Goal: Task Accomplishment & Management: Manage account settings

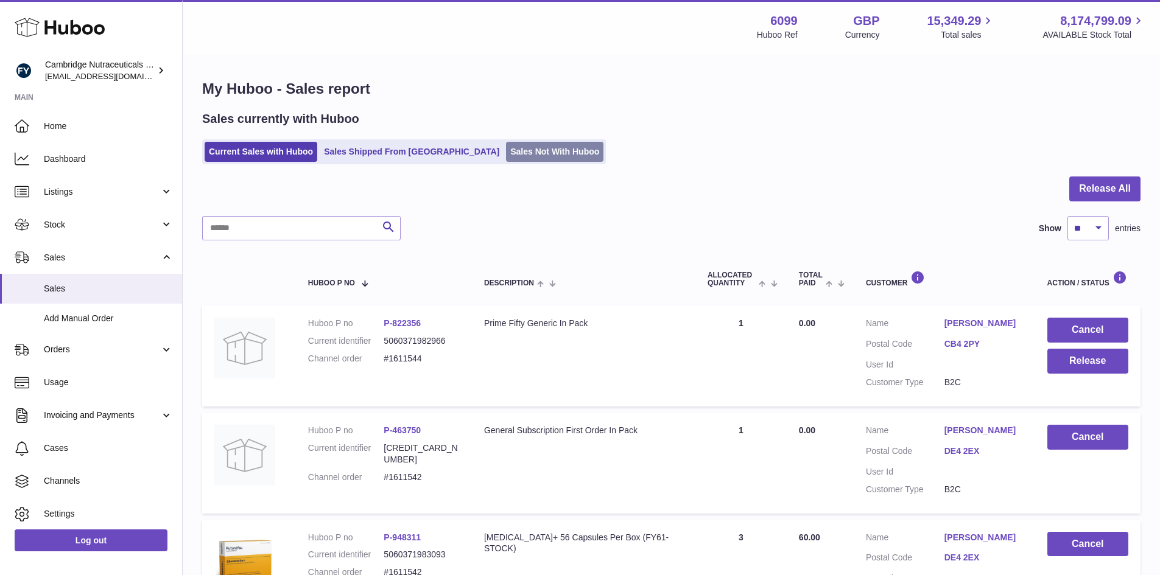
click at [512, 152] on link "Sales Not With Huboo" at bounding box center [554, 152] width 97 height 20
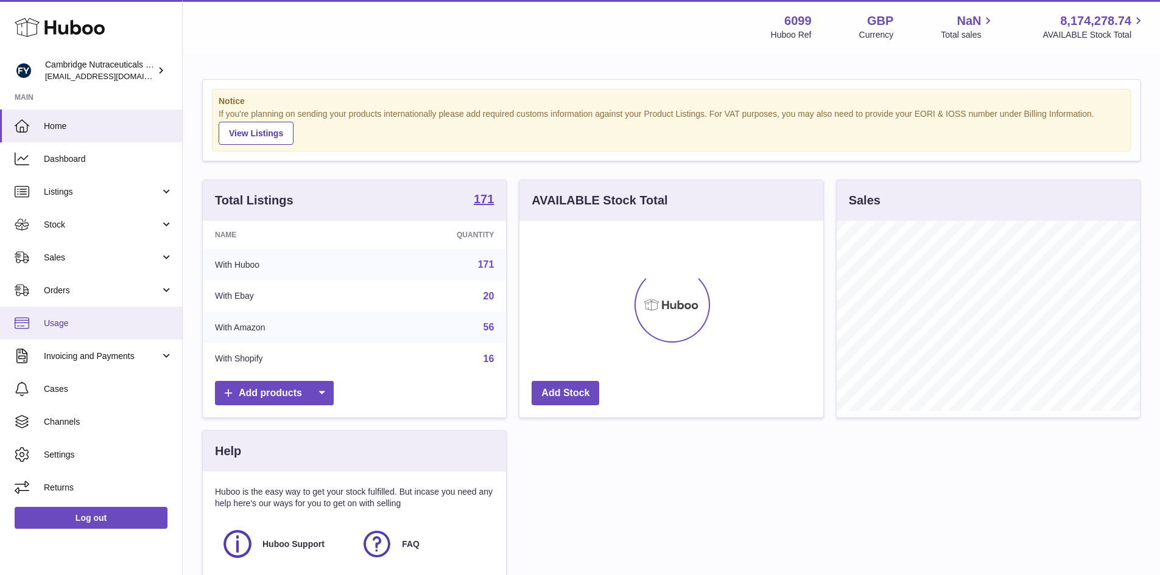
scroll to position [190, 304]
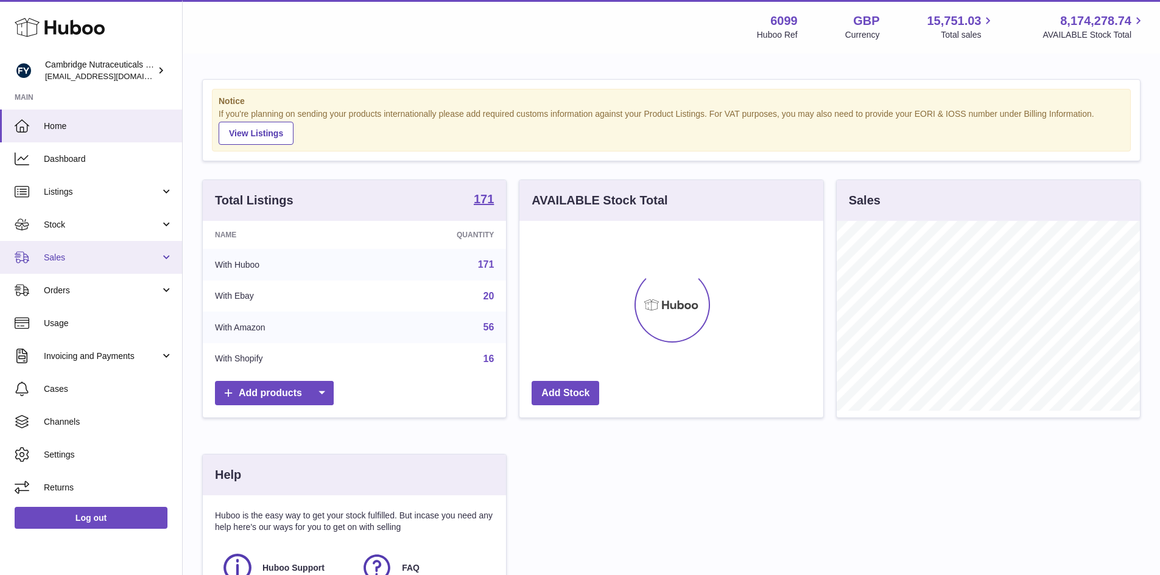
click at [58, 264] on link "Sales" at bounding box center [91, 257] width 182 height 33
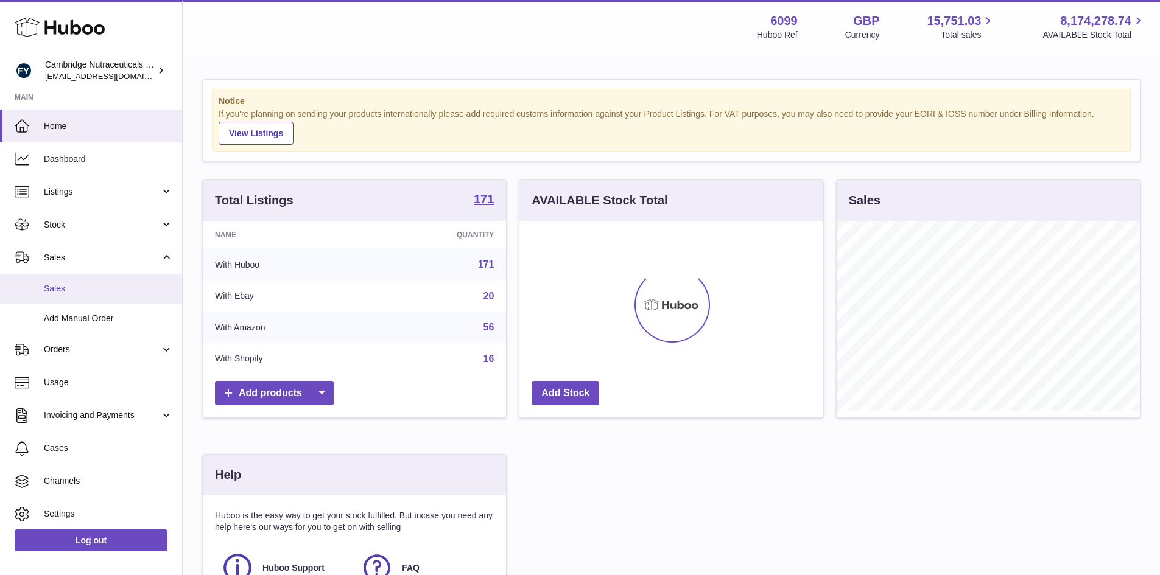
click at [52, 289] on span "Sales" at bounding box center [108, 289] width 129 height 12
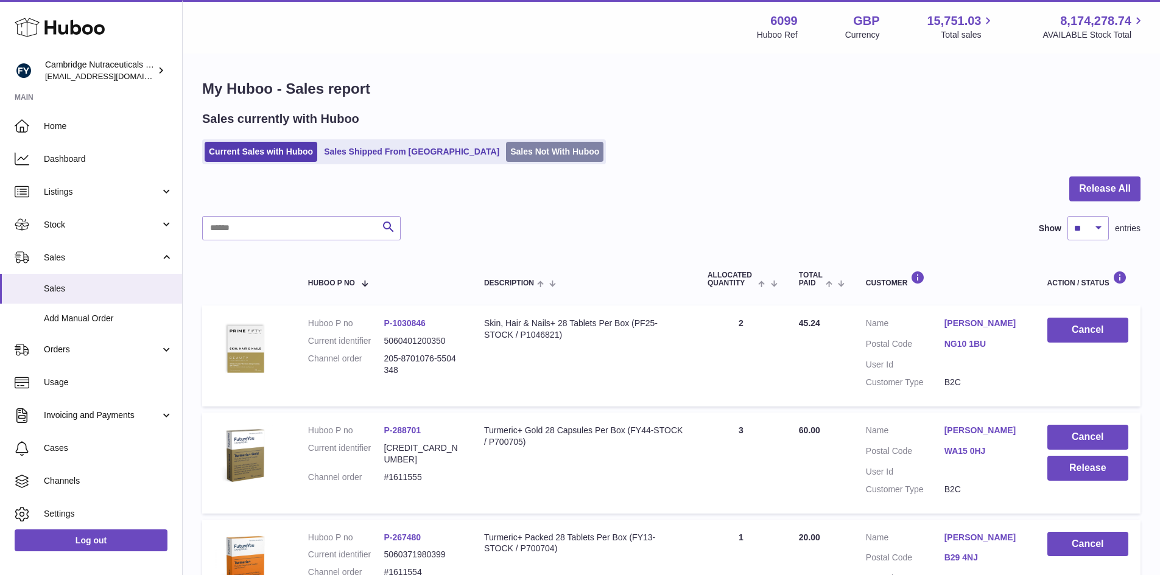
click at [506, 159] on link "Sales Not With Huboo" at bounding box center [554, 152] width 97 height 20
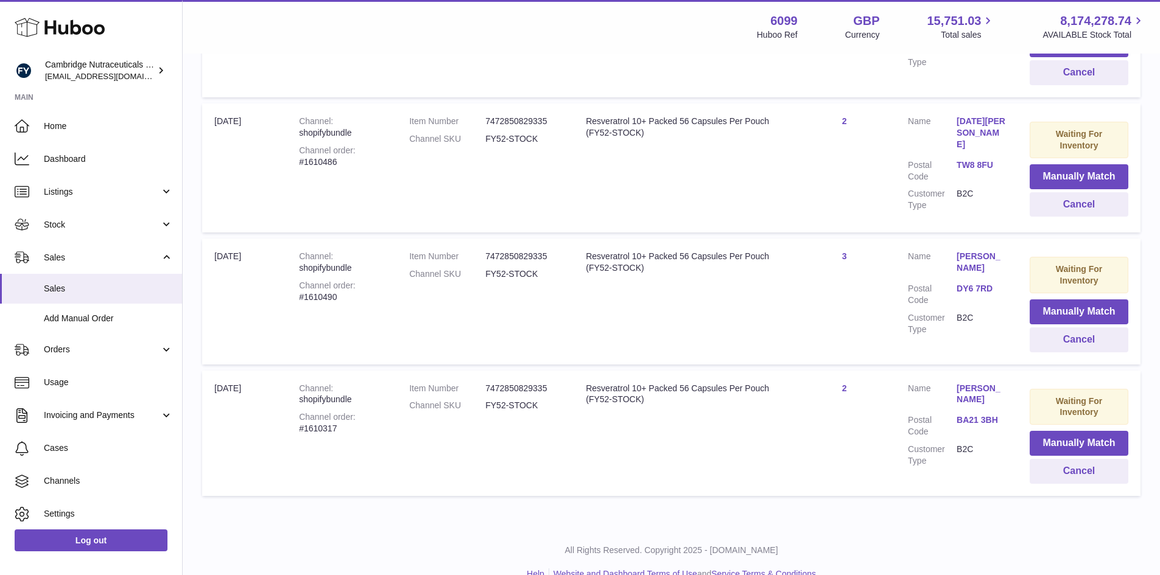
scroll to position [636, 0]
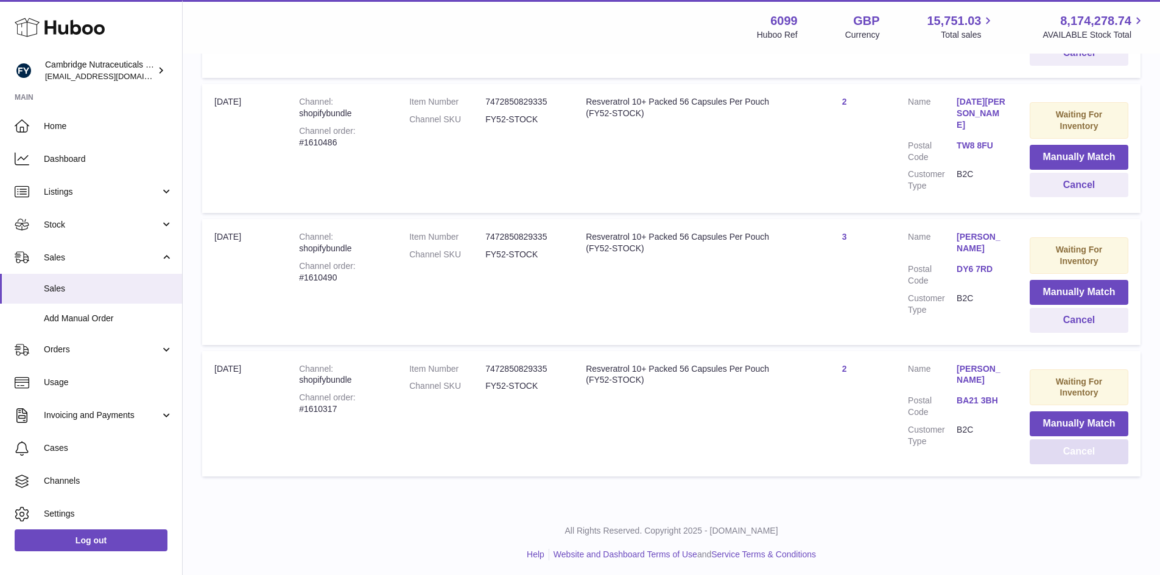
click at [1073, 447] on button "Cancel" at bounding box center [1078, 452] width 99 height 25
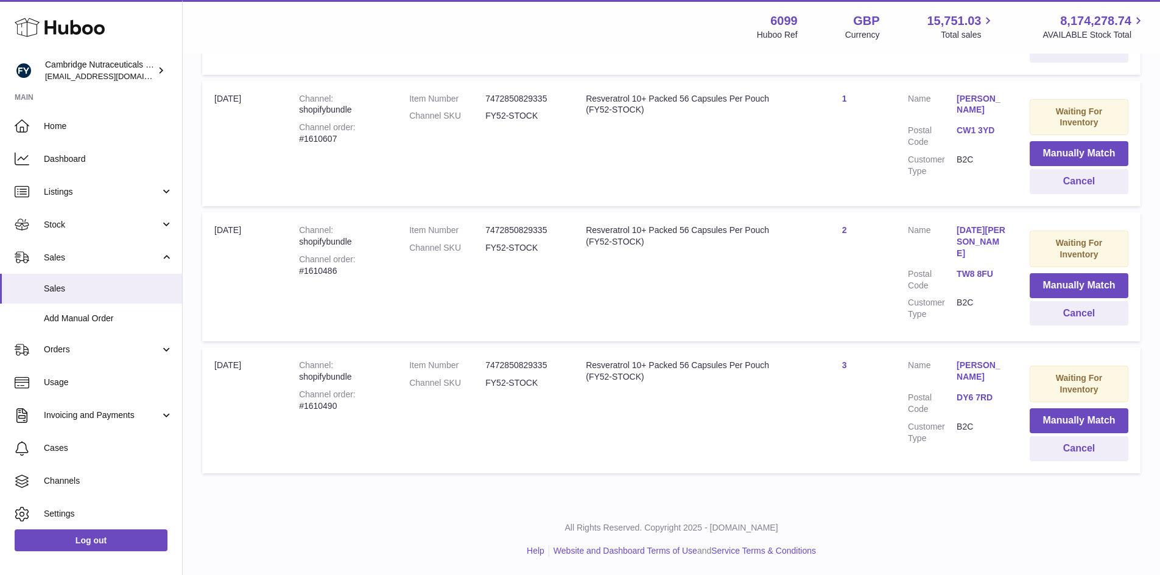
scroll to position [504, 0]
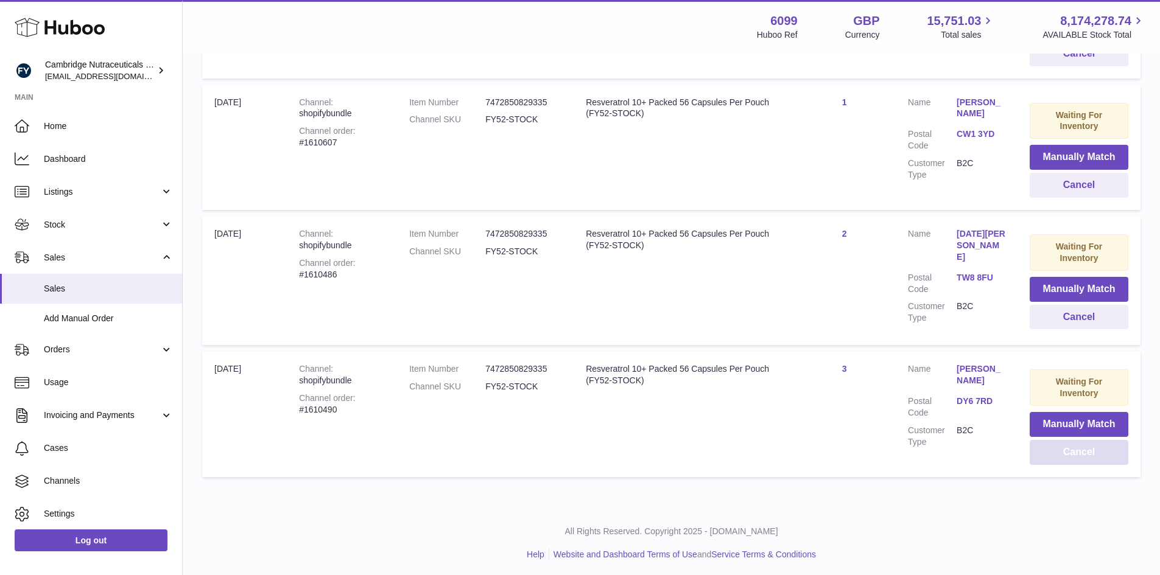
click at [1068, 454] on button "Cancel" at bounding box center [1078, 452] width 99 height 25
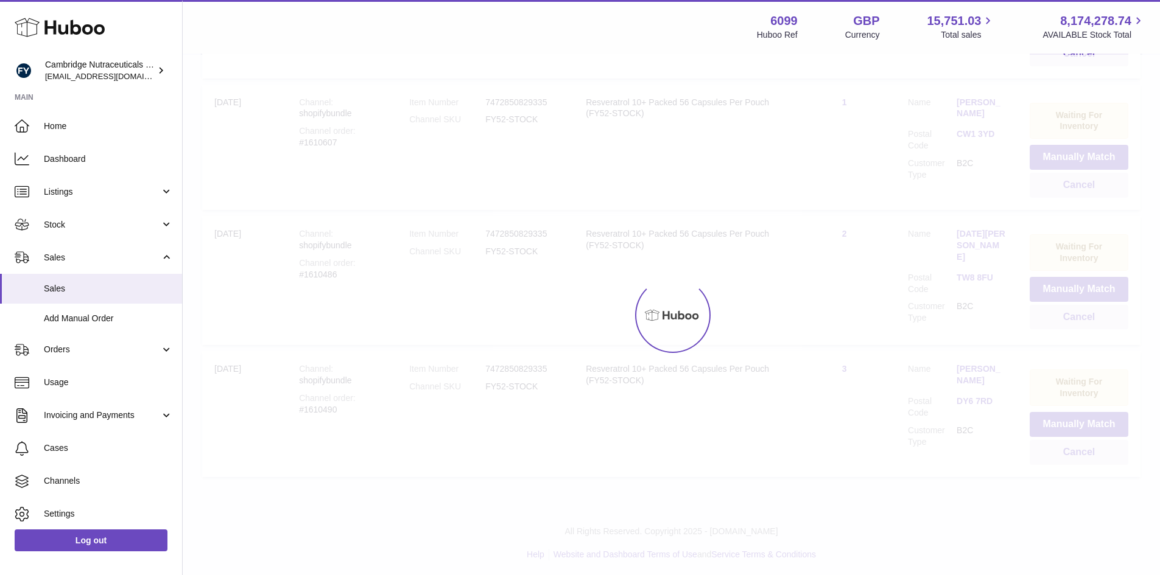
scroll to position [373, 0]
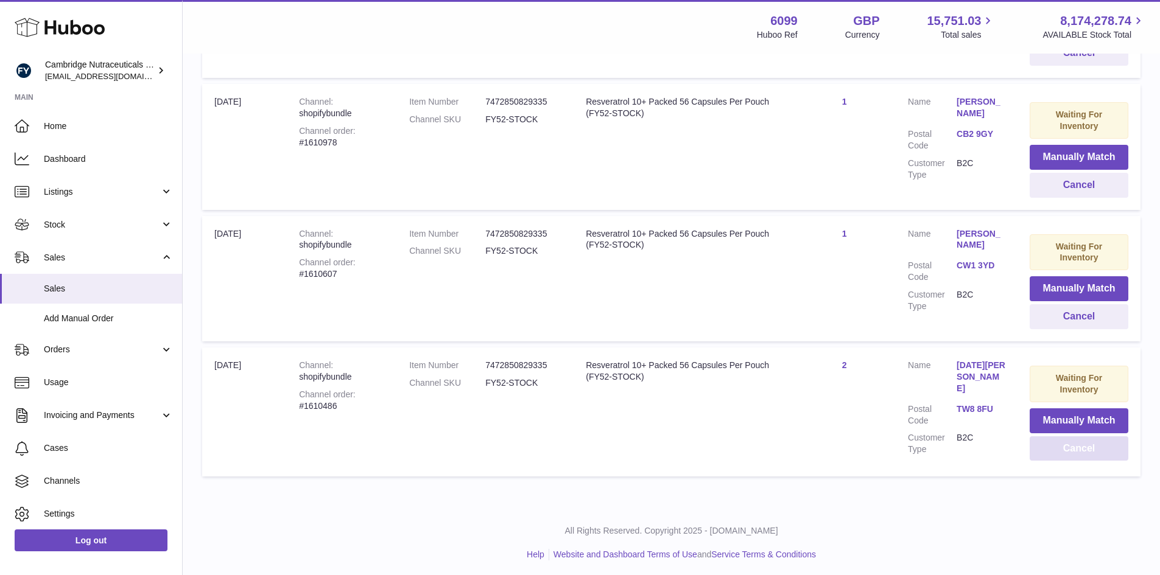
click at [1068, 454] on button "Cancel" at bounding box center [1078, 448] width 99 height 25
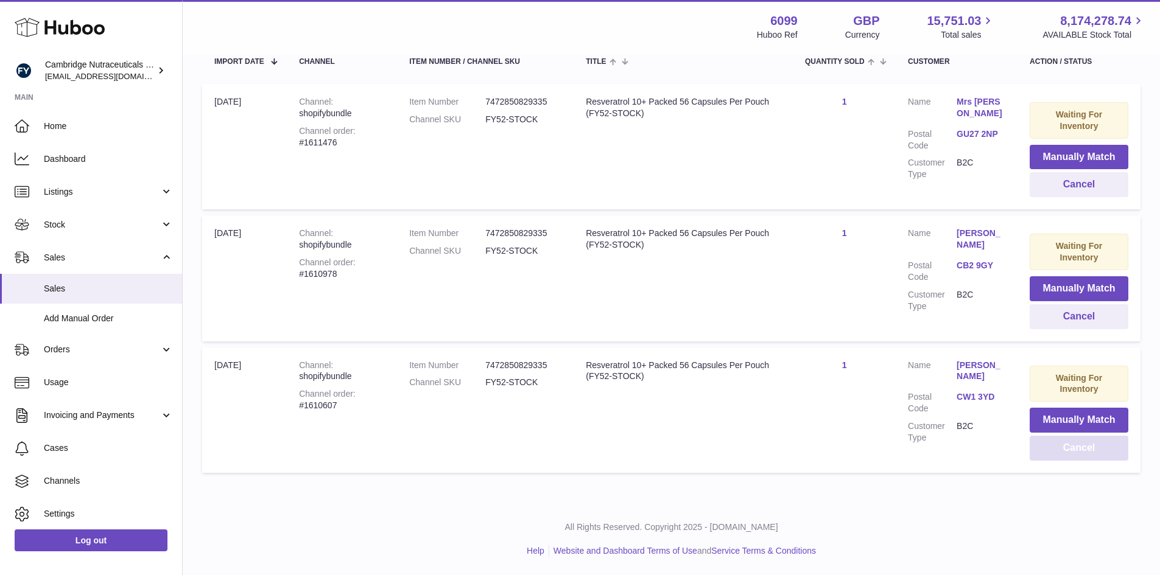
click at [1068, 454] on button "Cancel" at bounding box center [1078, 448] width 99 height 25
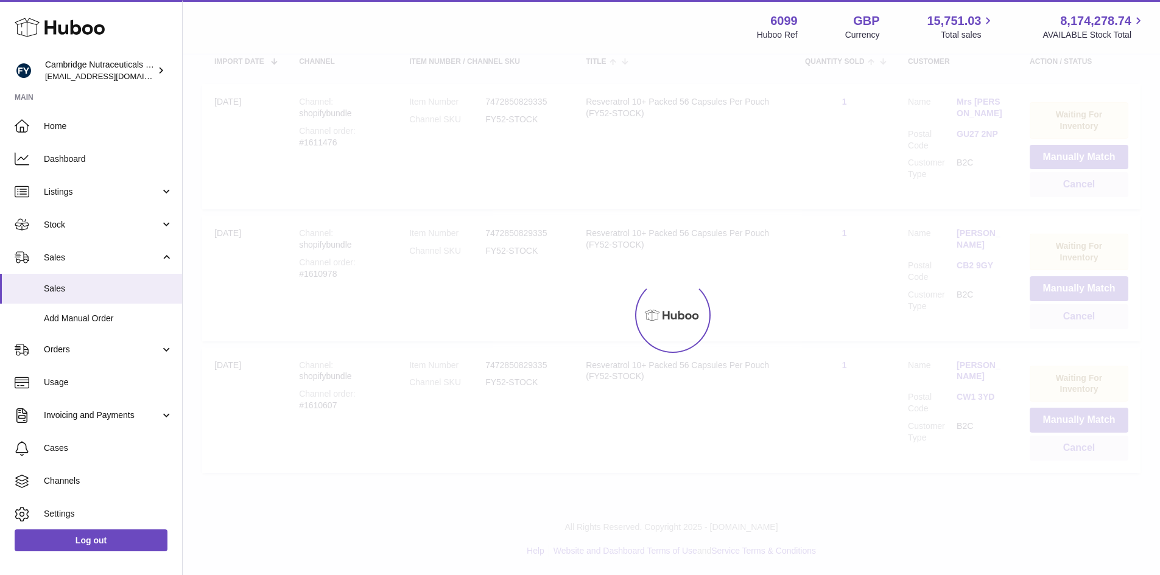
scroll to position [109, 0]
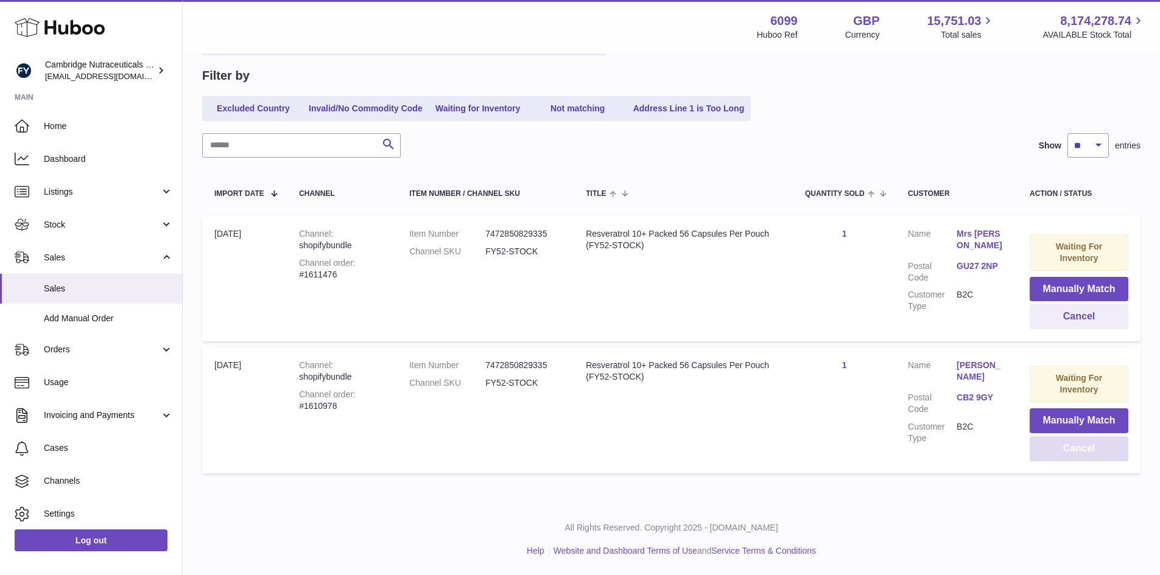
click at [1068, 454] on button "Cancel" at bounding box center [1078, 448] width 99 height 25
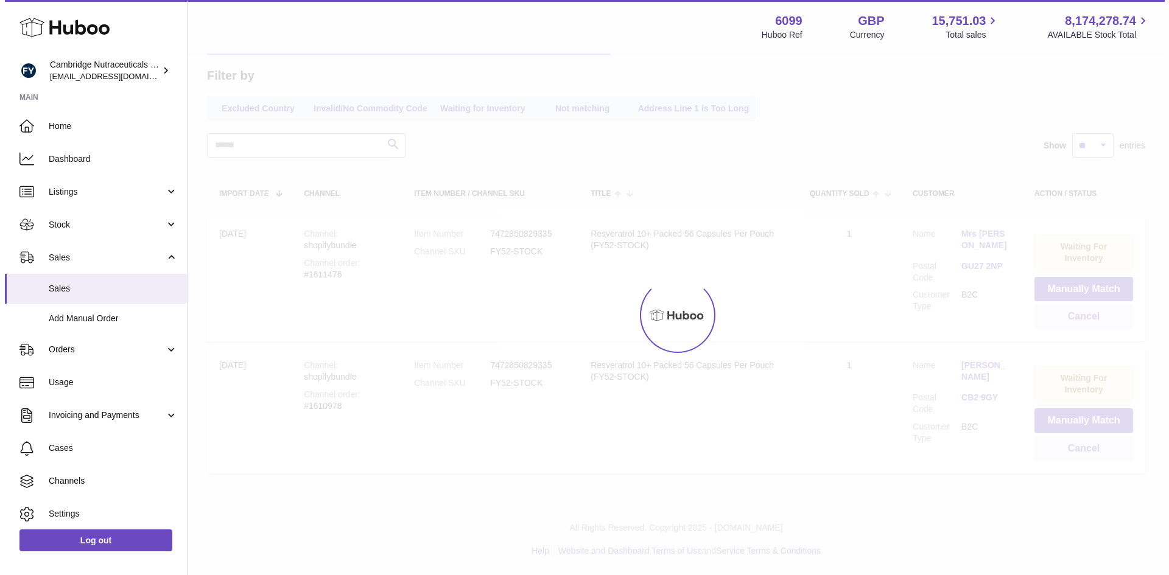
scroll to position [0, 0]
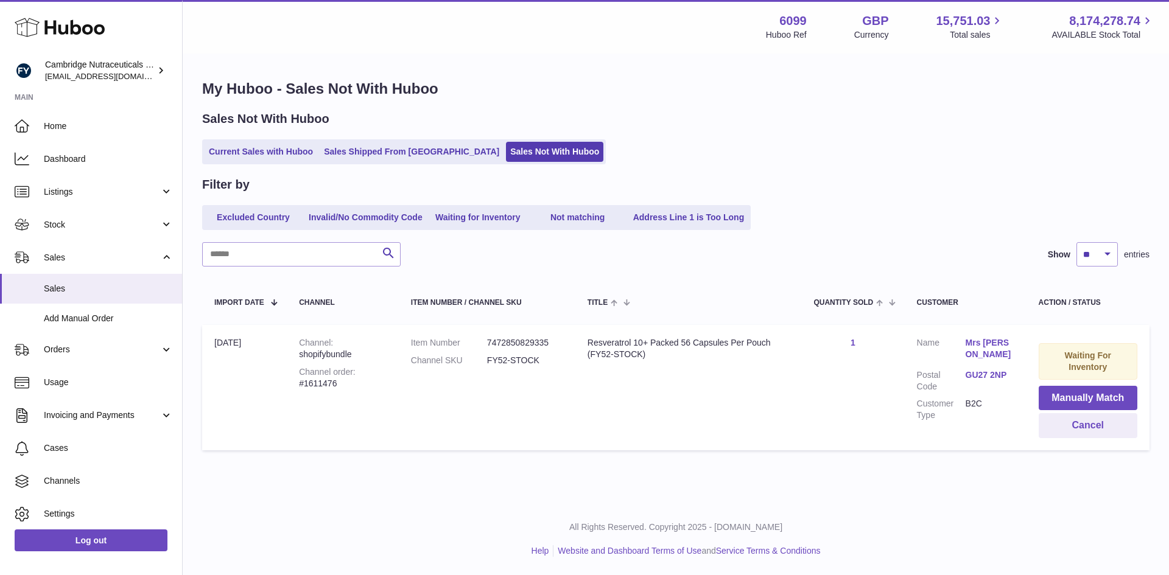
click at [1068, 454] on table "Import date Channel Item Number / Channel SKU Title Quantity Sold Customer Acti…" at bounding box center [675, 368] width 947 height 178
click at [1074, 431] on button "Cancel" at bounding box center [1087, 425] width 99 height 25
